Goal: Information Seeking & Learning: Learn about a topic

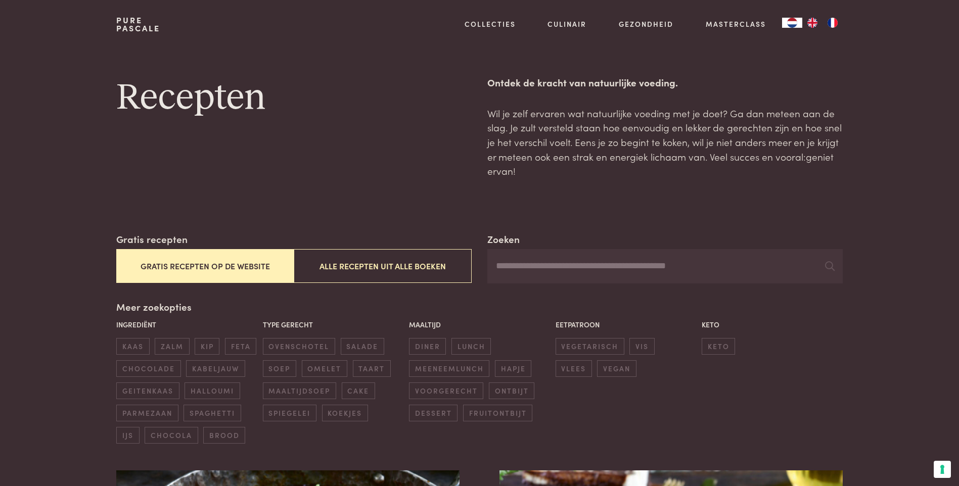
click at [245, 267] on button "Gratis recepten op de website" at bounding box center [204, 266] width 177 height 34
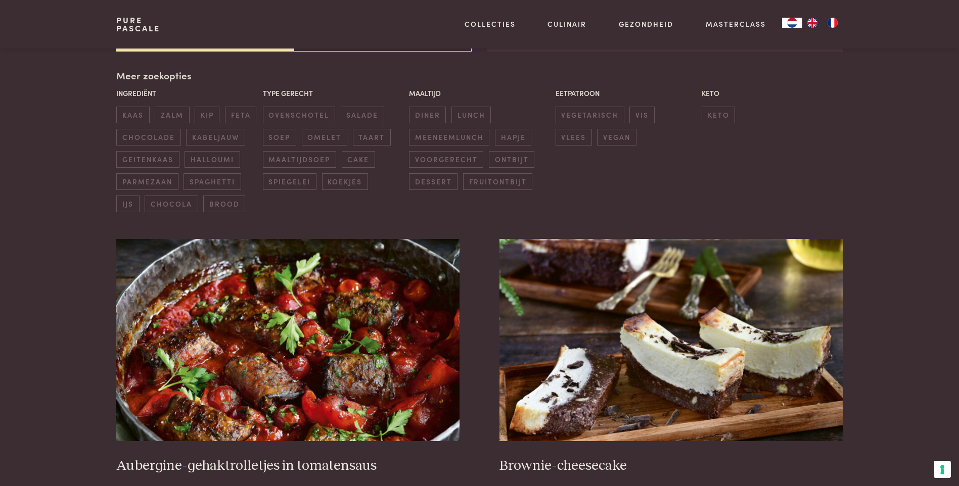
scroll to position [232, 0]
click at [283, 340] on img at bounding box center [287, 340] width 343 height 202
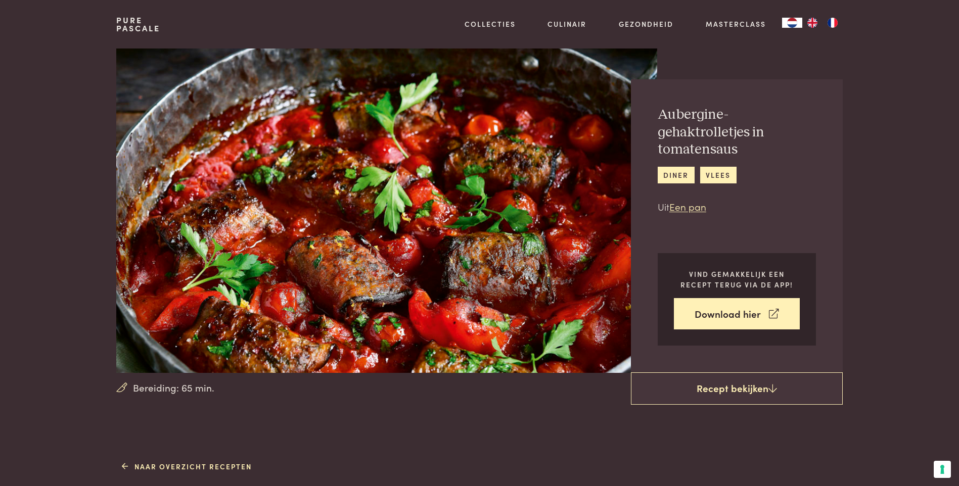
click at [126, 23] on link "Pure Pascale" at bounding box center [138, 24] width 44 height 16
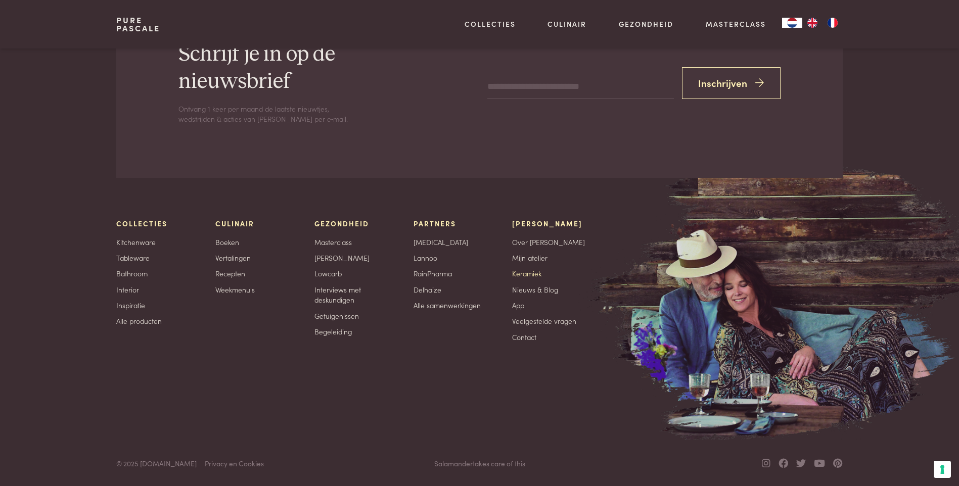
scroll to position [3313, 0]
click at [786, 462] on icon at bounding box center [784, 463] width 10 height 10
